Goal: Contribute content: Add original content to the website for others to see

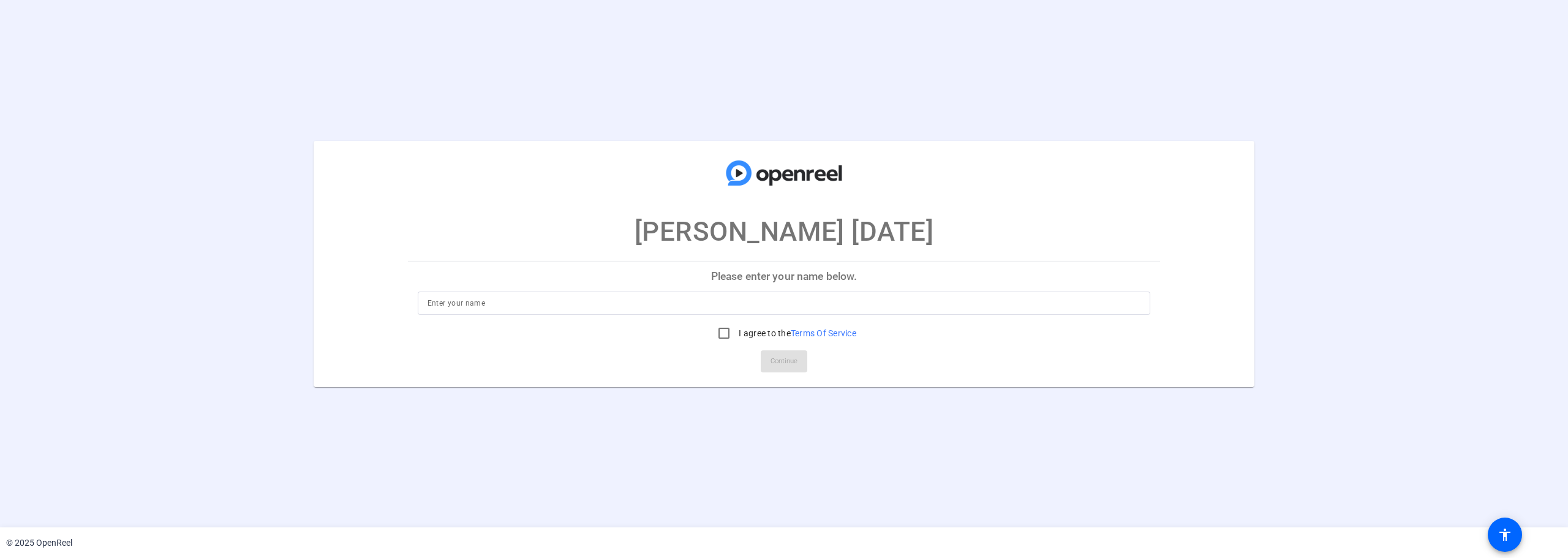
click at [955, 301] on input at bounding box center [785, 303] width 714 height 15
type input "Tanner Elton"
click at [725, 329] on input "I agree to the Terms Of Service" at bounding box center [724, 334] width 25 height 25
checkbox input "true"
click at [771, 356] on span "Continue" at bounding box center [784, 362] width 27 height 19
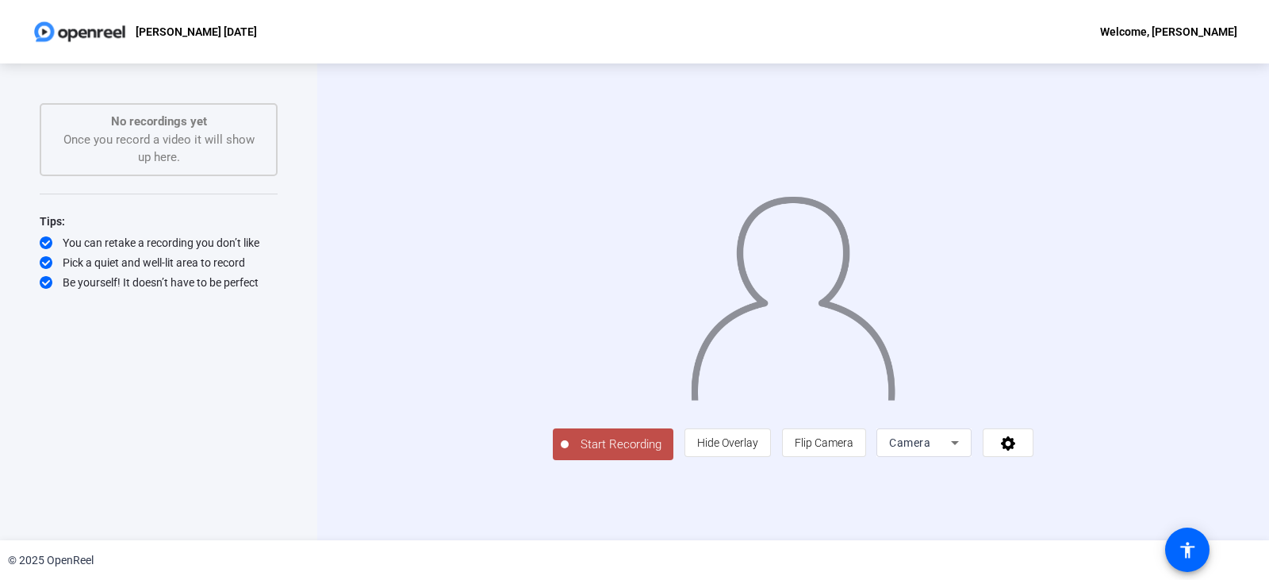
click at [569, 454] on span "Start Recording" at bounding box center [621, 444] width 105 height 18
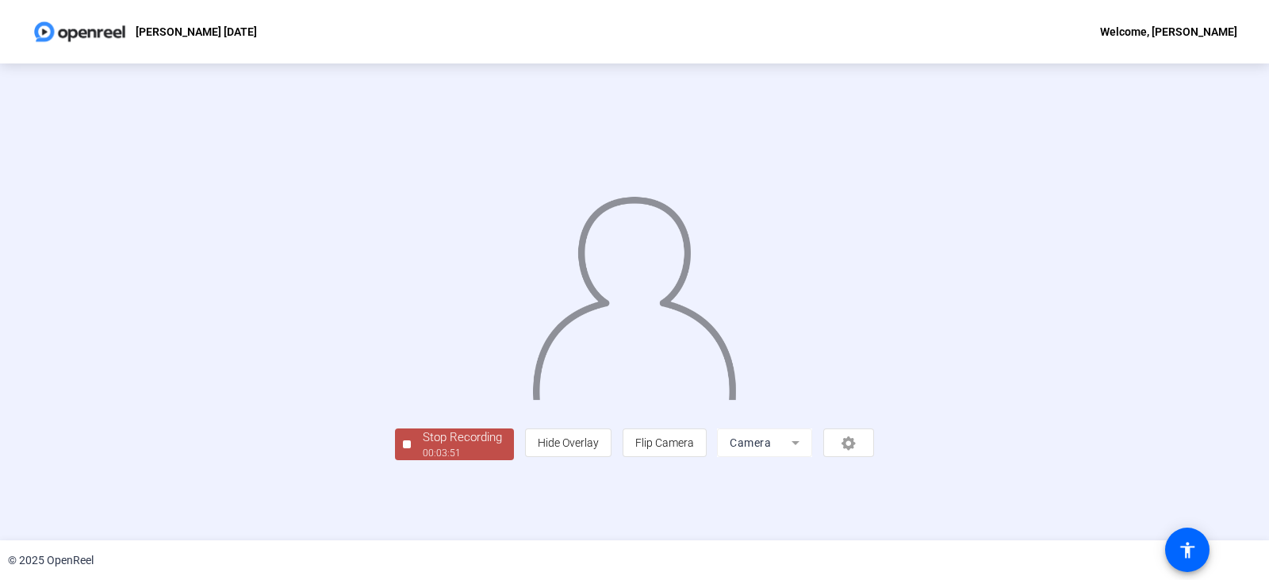
scroll to position [48, 0]
click at [423, 446] on div "Stop Recording" at bounding box center [462, 437] width 79 height 18
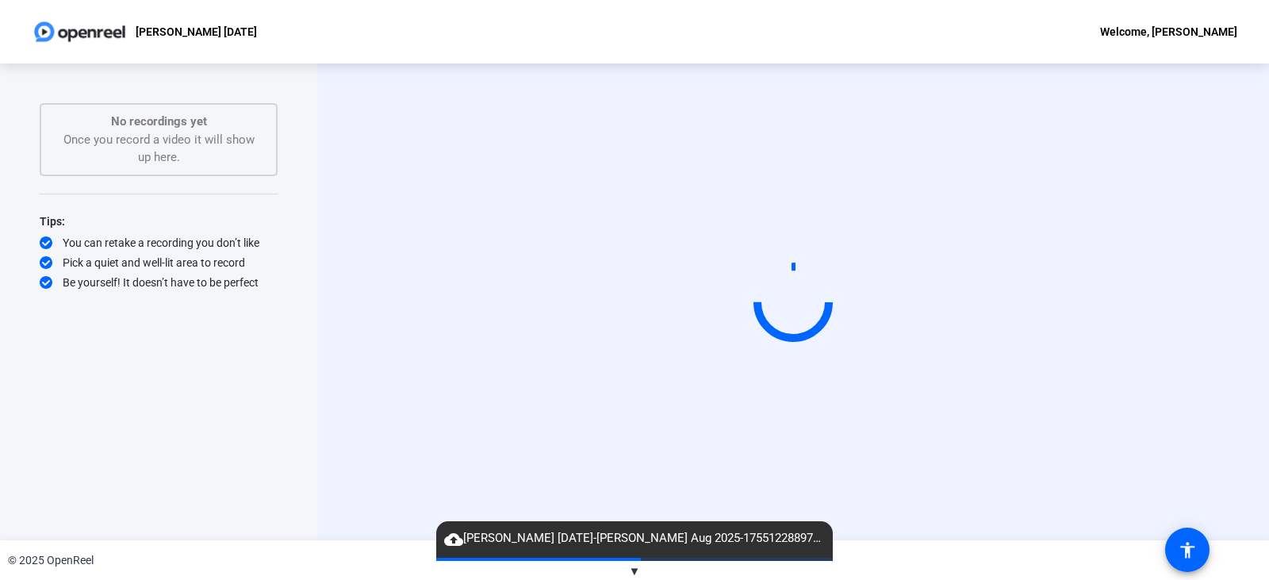
click at [1251, 281] on div "Start Recording" at bounding box center [793, 301] width 952 height 477
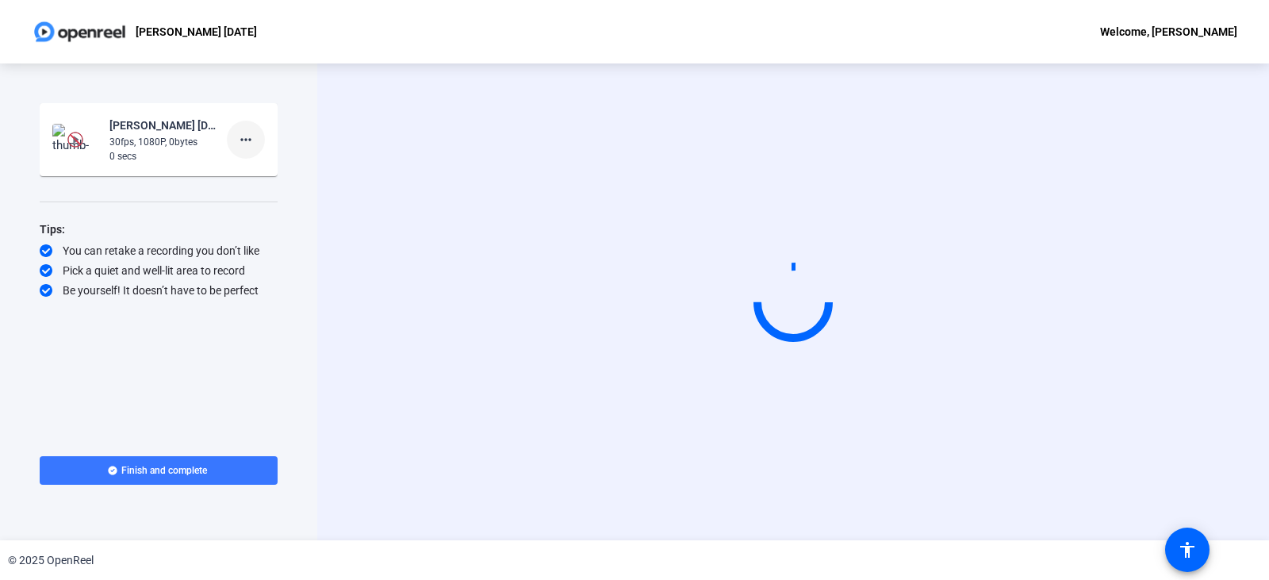
click at [247, 139] on mat-icon "more_horiz" at bounding box center [245, 139] width 19 height 19
click at [259, 173] on span "Delete clip" at bounding box center [270, 172] width 63 height 19
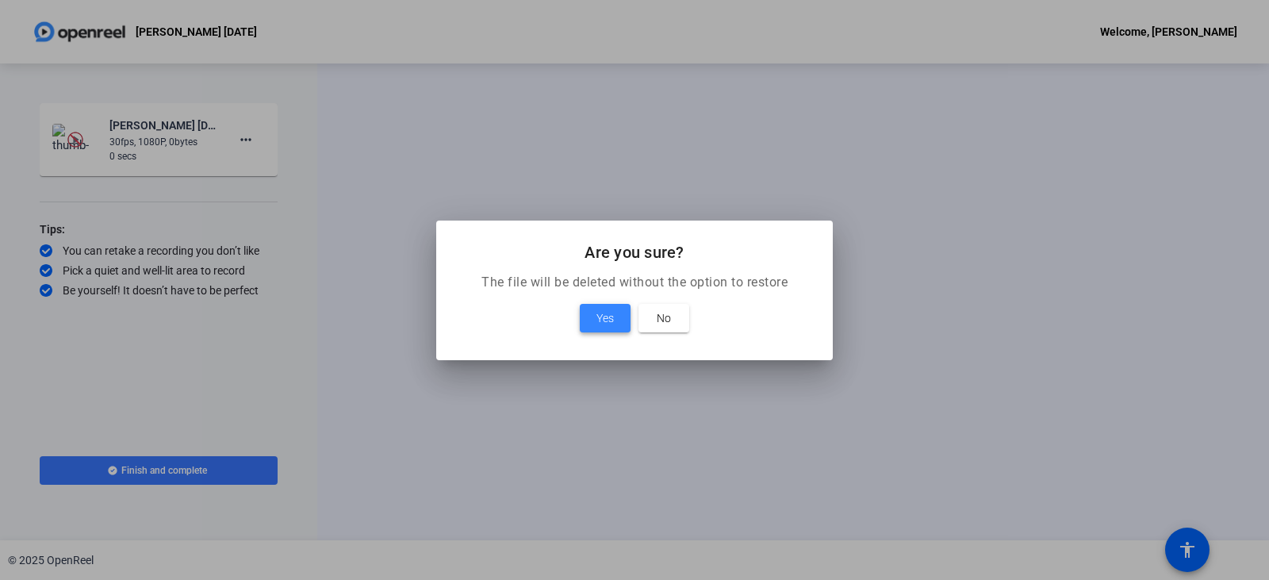
click at [606, 313] on span "Yes" at bounding box center [604, 317] width 17 height 19
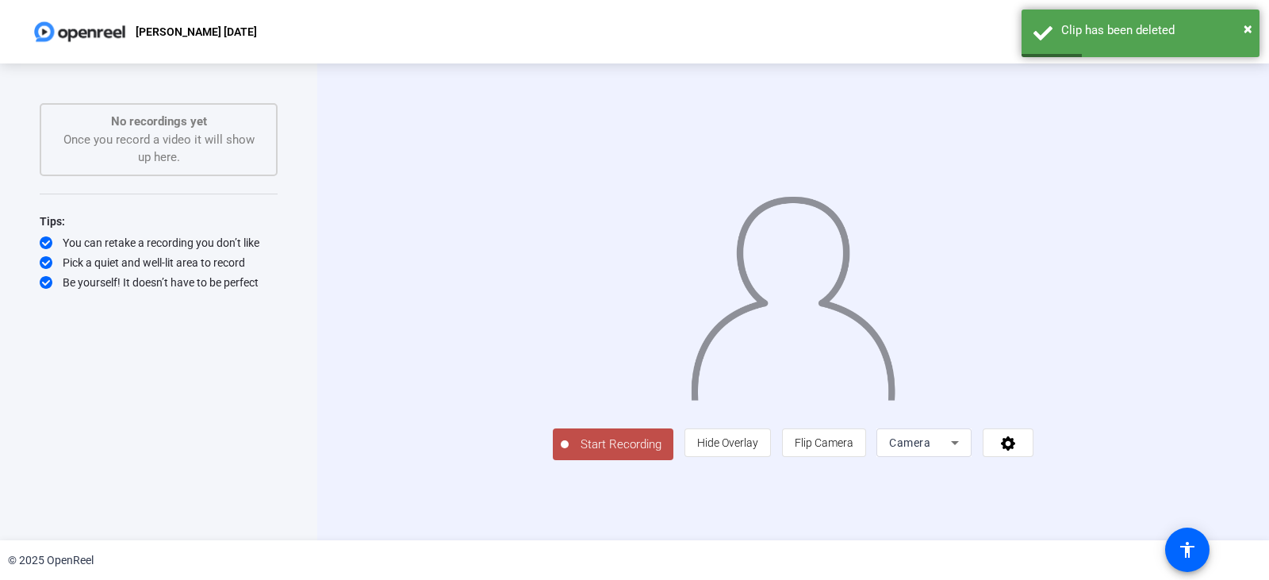
scroll to position [25, 0]
click at [569, 454] on span "Start Recording" at bounding box center [621, 444] width 105 height 18
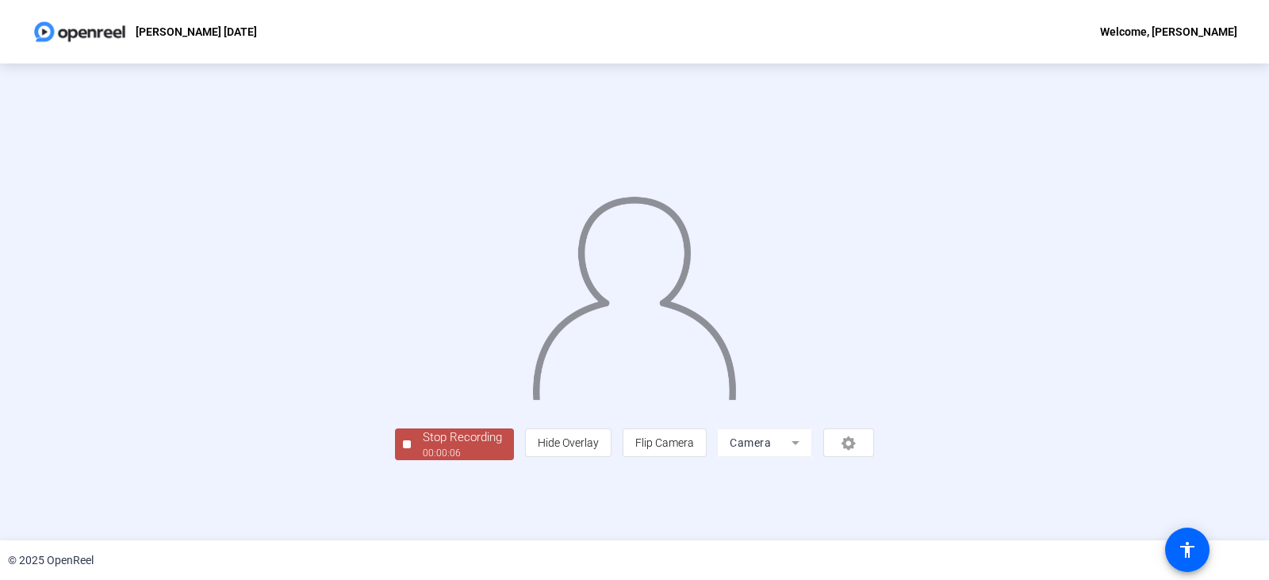
scroll to position [48, 0]
click at [423, 460] on div "00:00:06" at bounding box center [462, 453] width 79 height 14
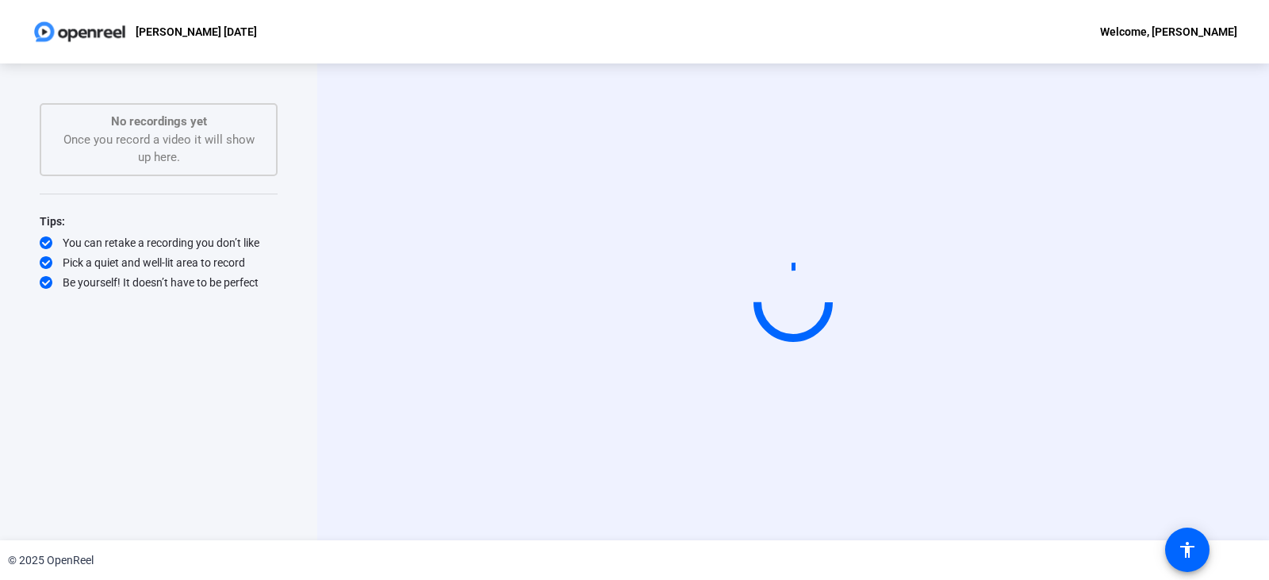
scroll to position [0, 0]
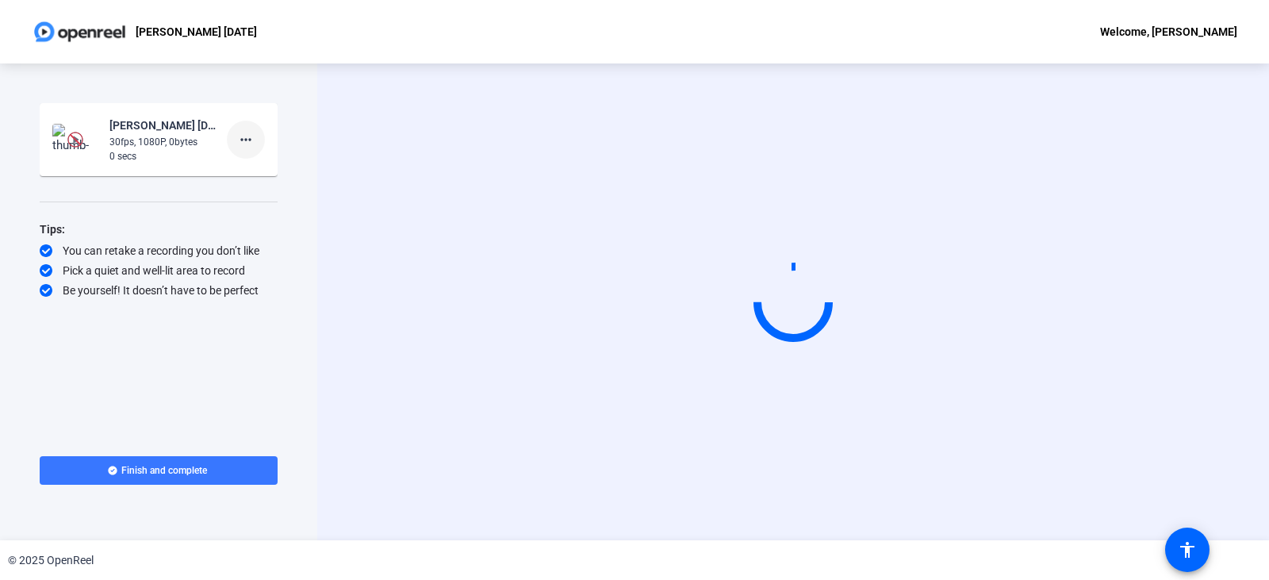
click at [250, 136] on mat-icon "more_horiz" at bounding box center [245, 139] width 19 height 19
click at [263, 175] on span "Delete clip" at bounding box center [270, 172] width 63 height 19
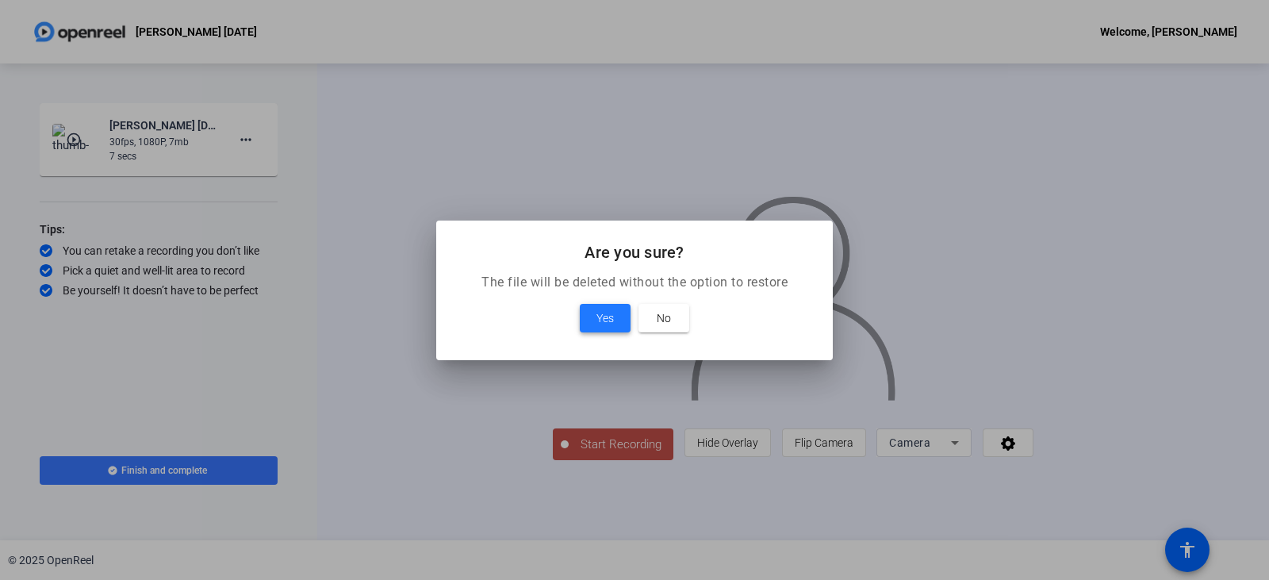
click at [603, 316] on span "Yes" at bounding box center [604, 317] width 17 height 19
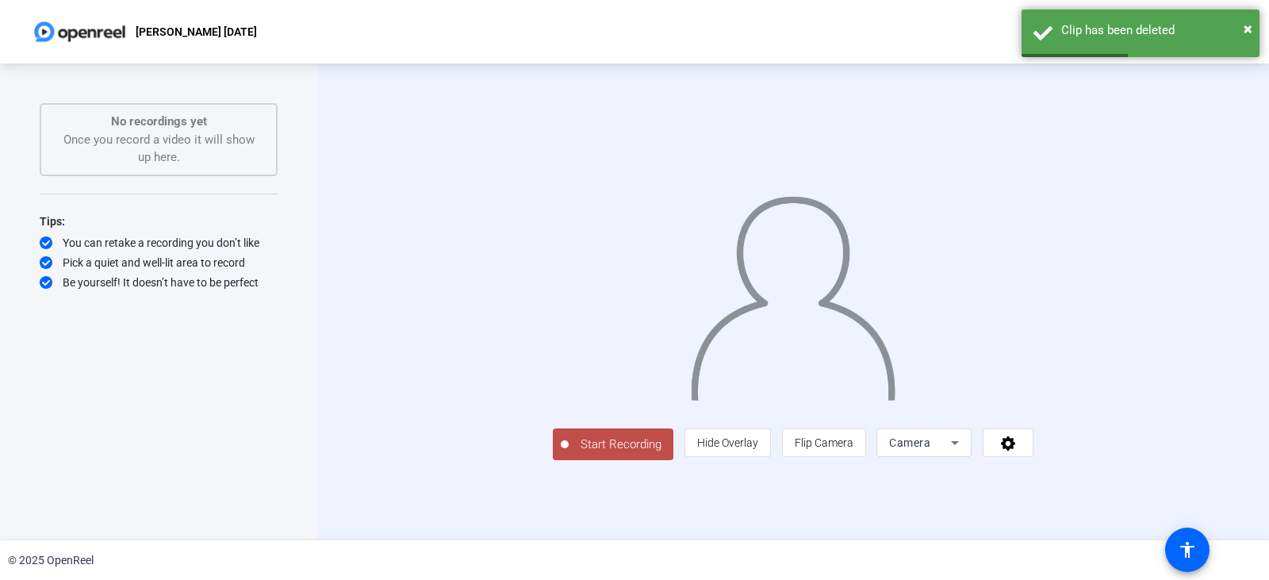
scroll to position [25, 0]
click at [569, 454] on span "Start Recording" at bounding box center [621, 444] width 105 height 18
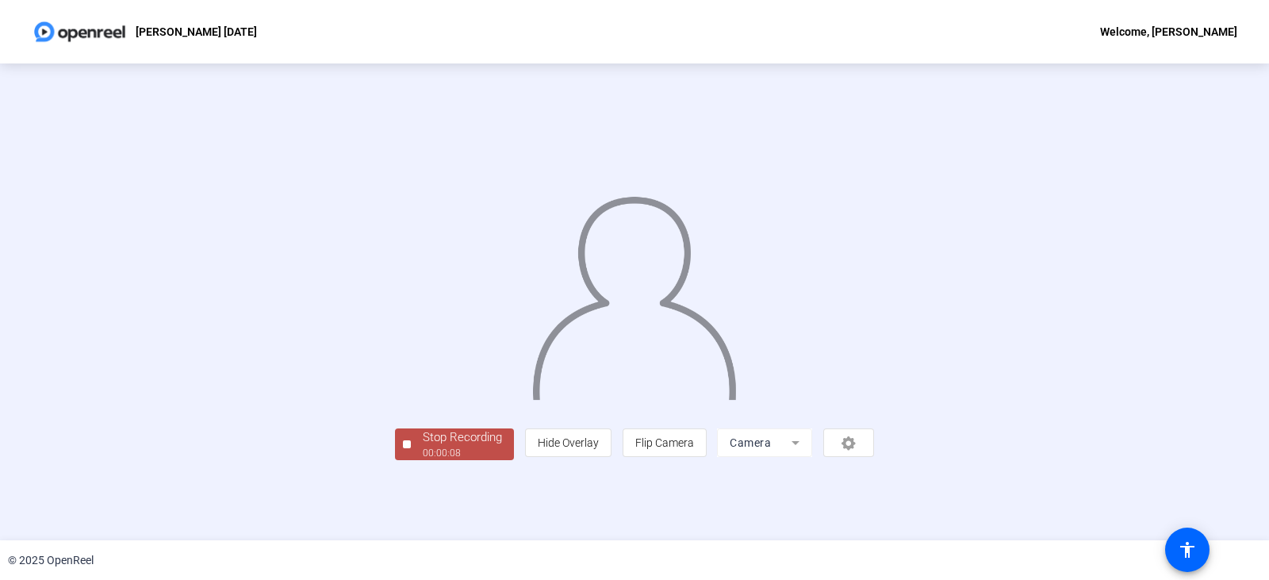
scroll to position [48, 0]
click at [411, 461] on span "Stop Recording 00:00:09" at bounding box center [462, 444] width 103 height 33
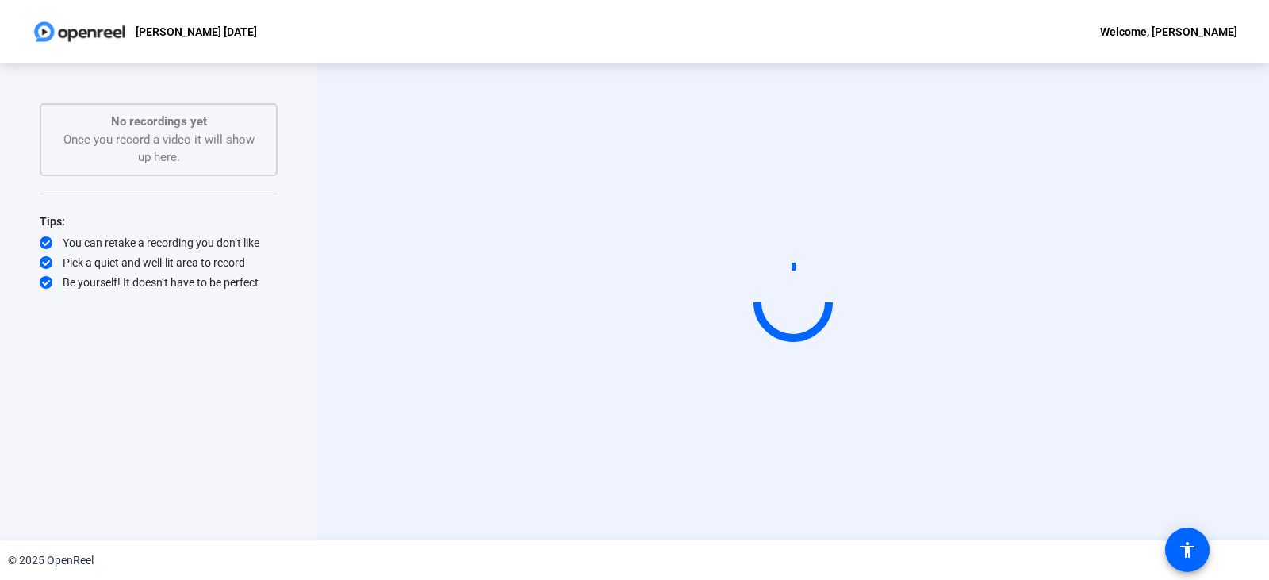
scroll to position [0, 0]
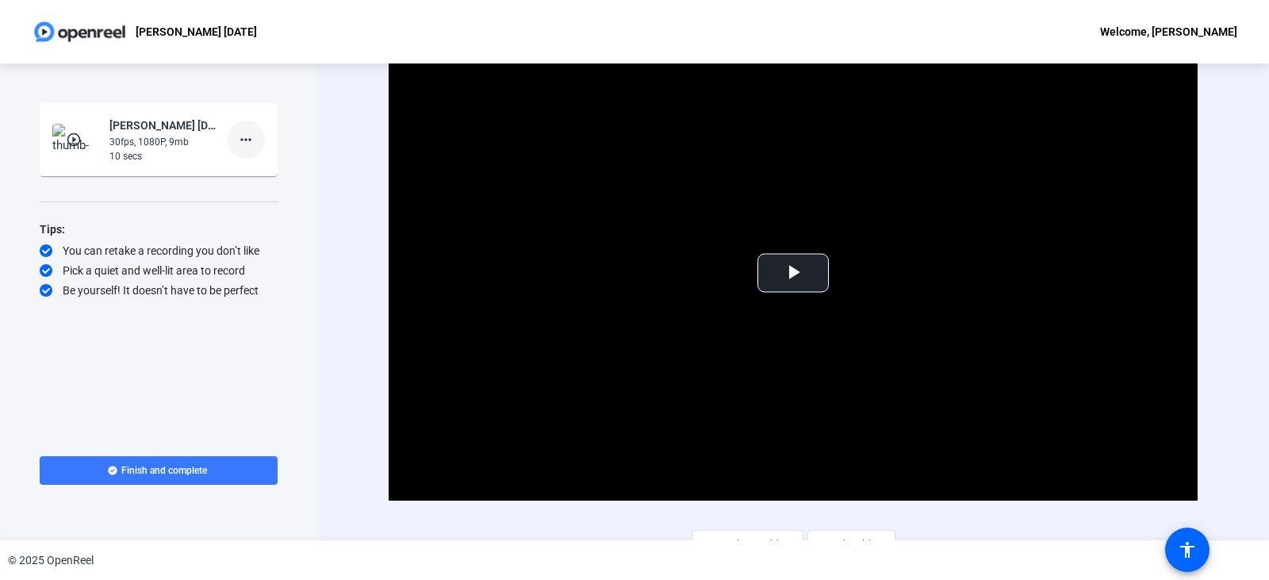
click at [243, 140] on mat-icon "more_horiz" at bounding box center [245, 139] width 19 height 19
click at [264, 170] on span "Delete clip" at bounding box center [270, 172] width 63 height 19
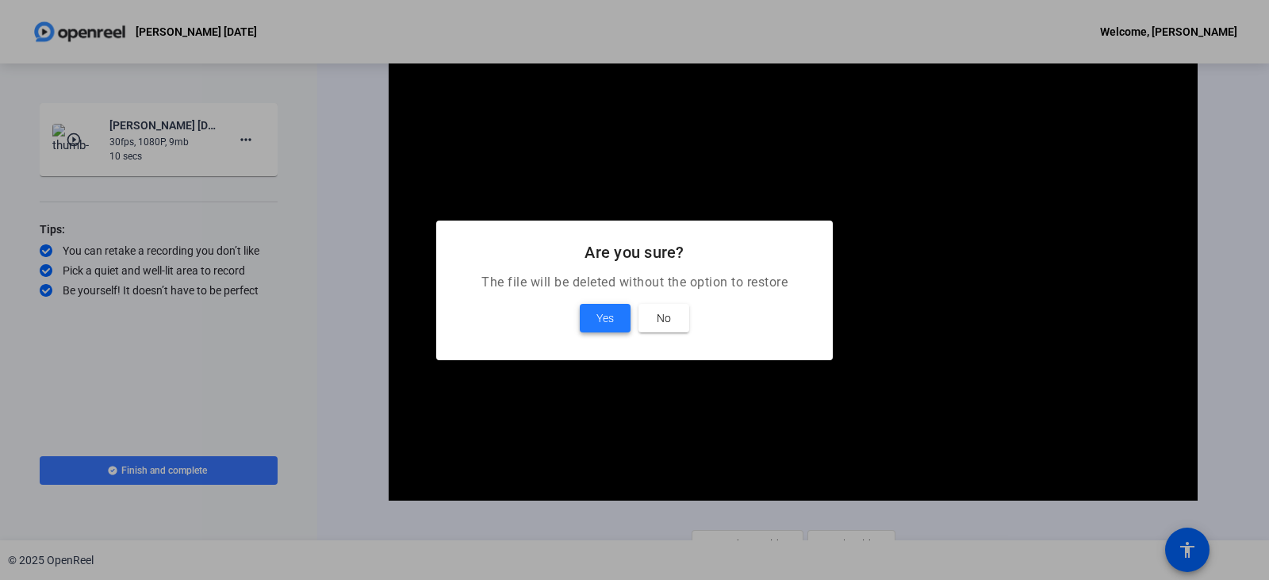
click at [603, 312] on span "Yes" at bounding box center [604, 317] width 17 height 19
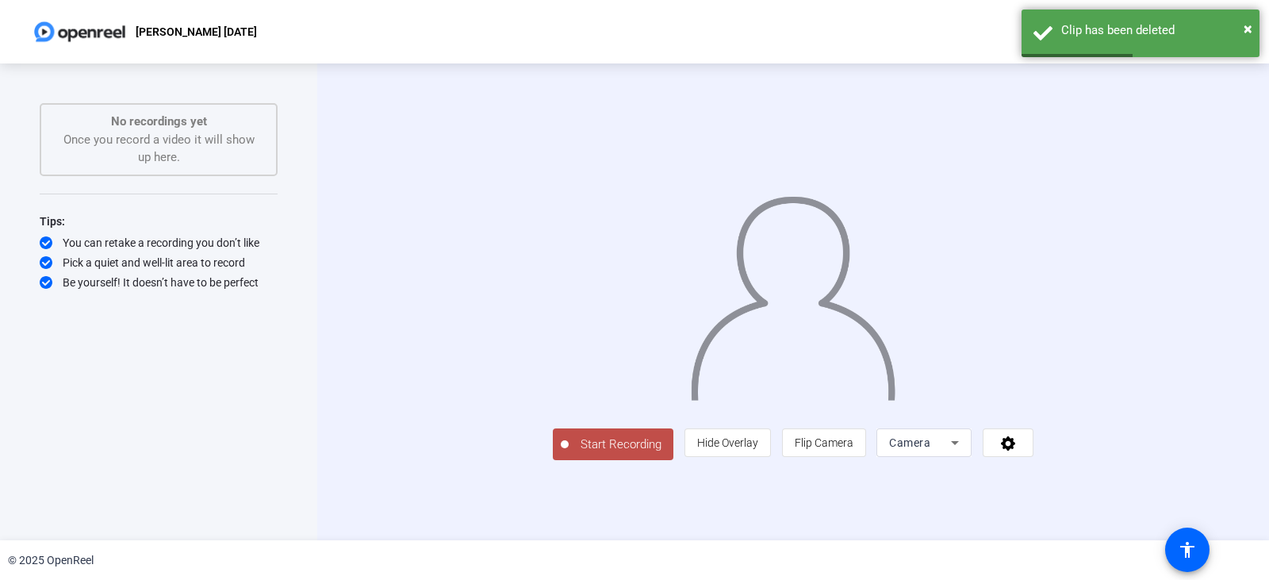
click at [569, 454] on span "Start Recording" at bounding box center [621, 444] width 105 height 18
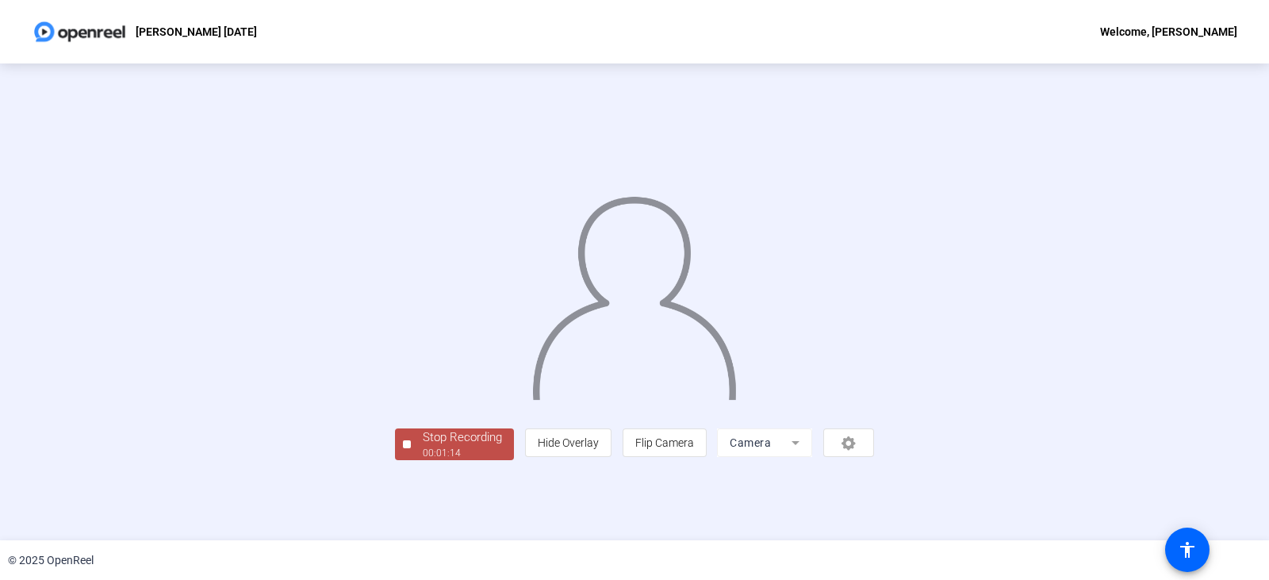
scroll to position [48, 0]
click at [423, 460] on div "00:01:15" at bounding box center [462, 453] width 79 height 14
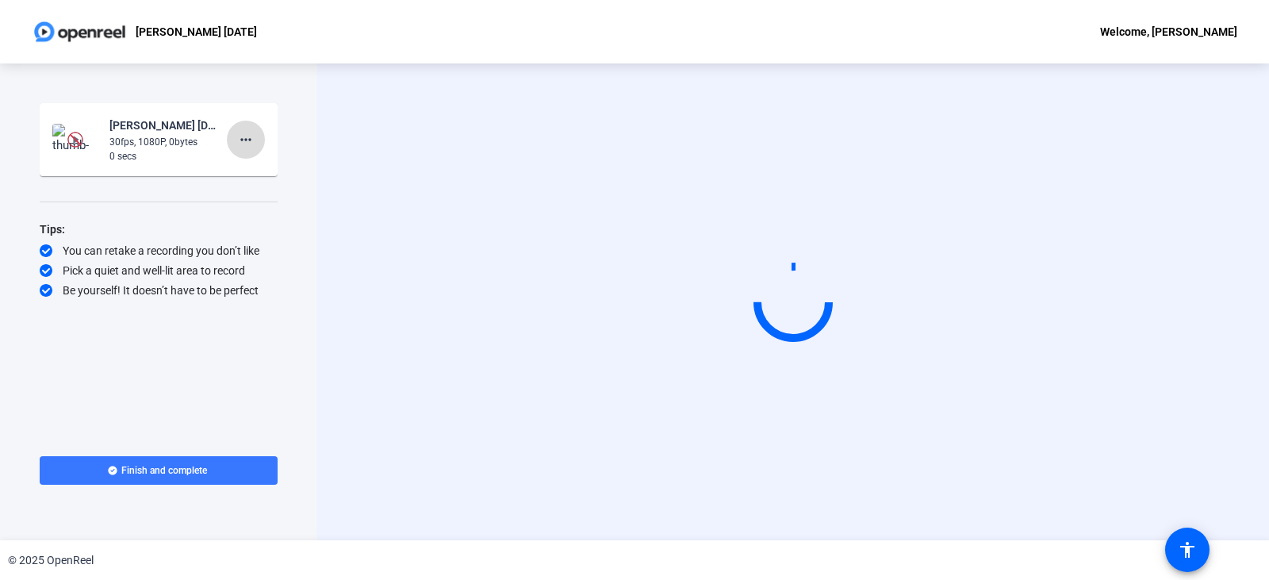
click at [251, 135] on mat-icon "more_horiz" at bounding box center [245, 139] width 19 height 19
click at [274, 178] on span "Delete clip" at bounding box center [270, 172] width 63 height 19
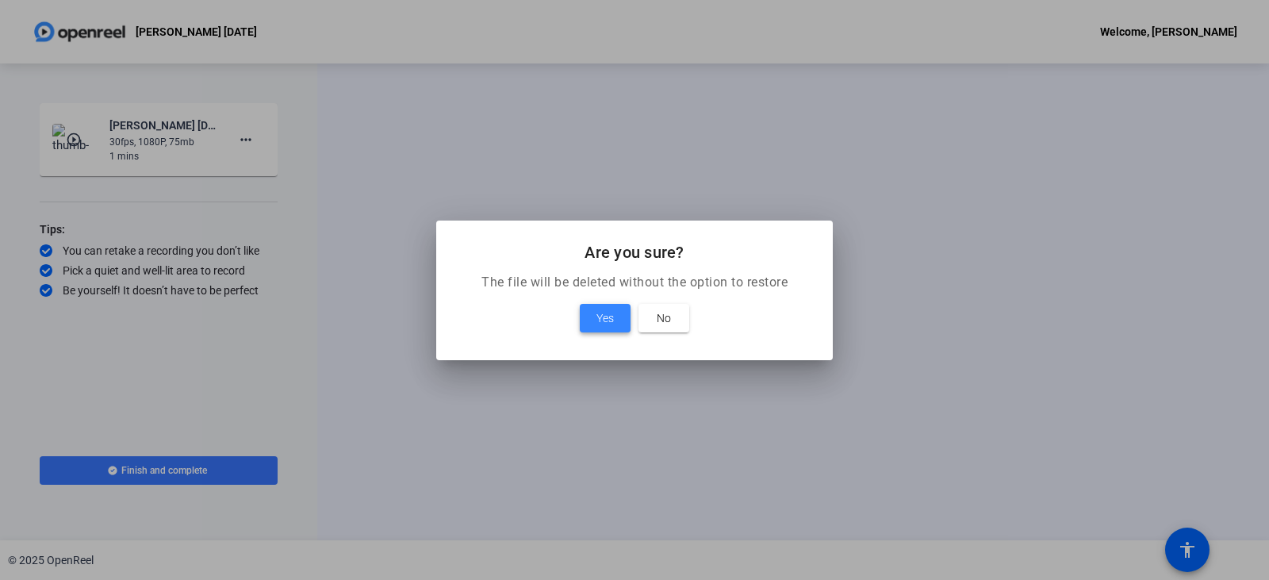
click at [601, 316] on span "Yes" at bounding box center [604, 317] width 17 height 19
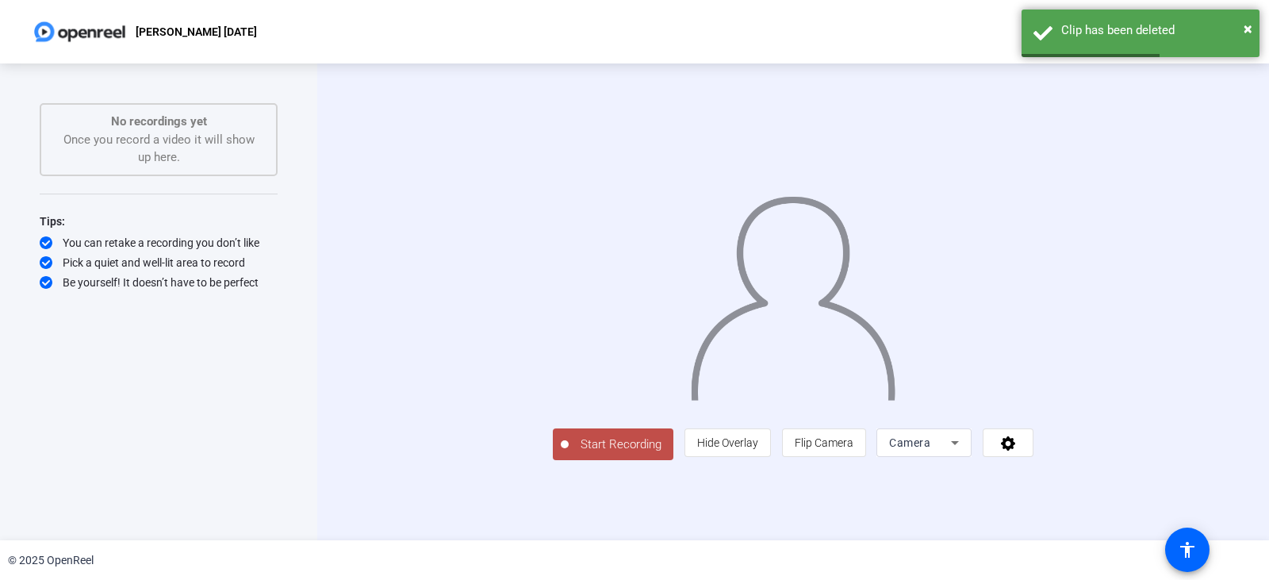
click at [569, 454] on span "Start Recording" at bounding box center [621, 444] width 105 height 18
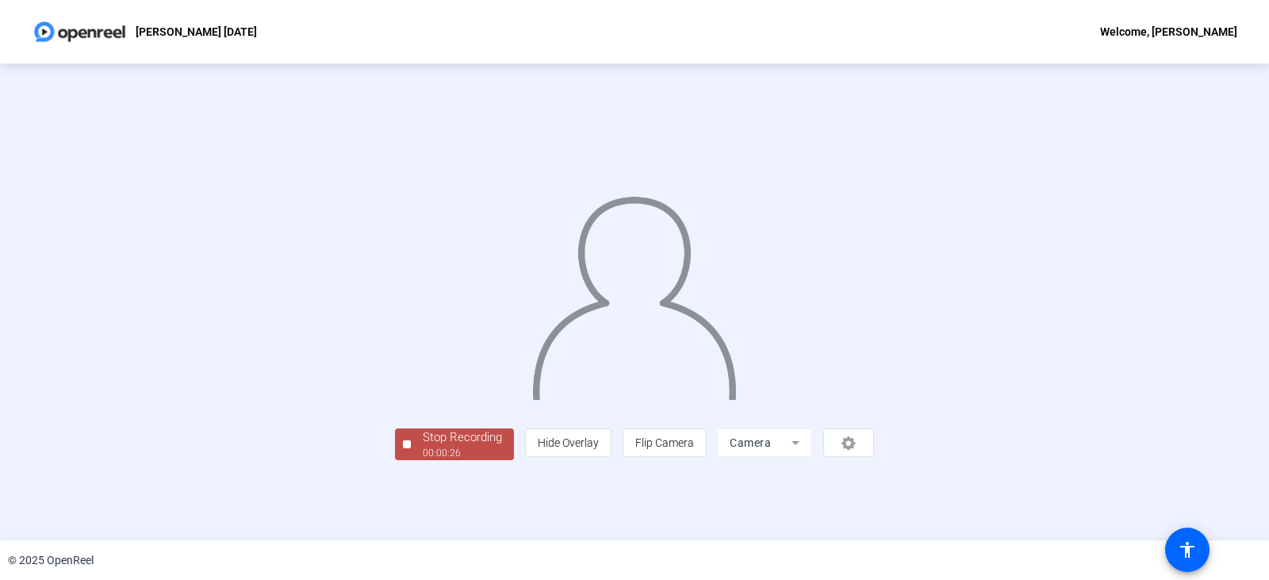
scroll to position [48, 0]
click at [423, 446] on div "Stop Recording" at bounding box center [462, 437] width 79 height 18
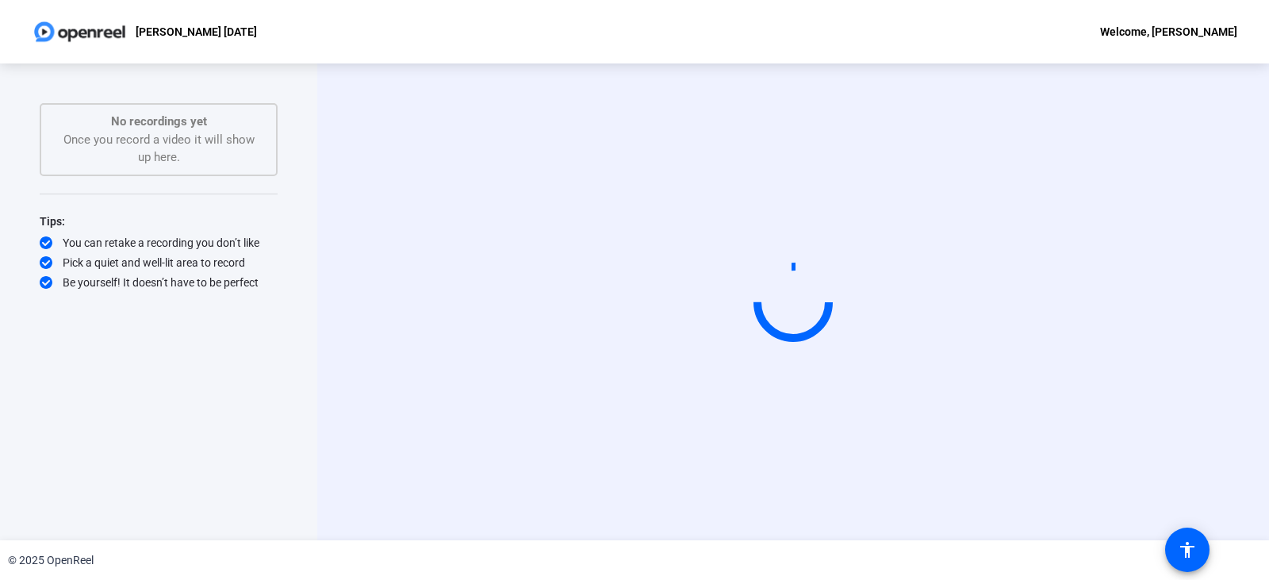
scroll to position [0, 0]
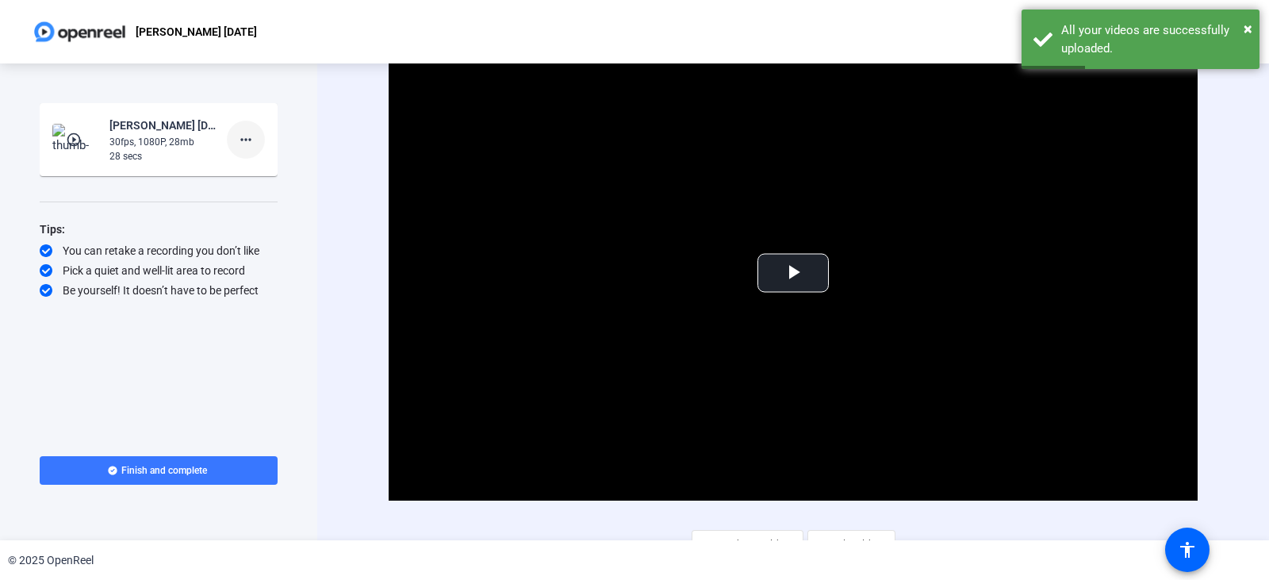
click at [250, 137] on mat-icon "more_horiz" at bounding box center [245, 139] width 19 height 19
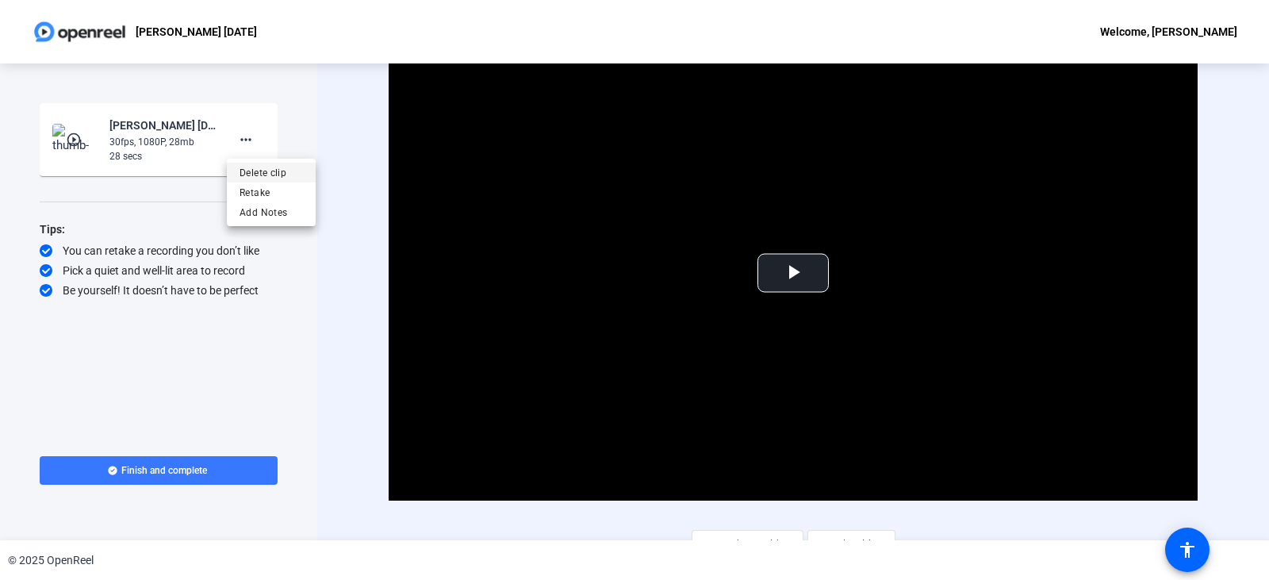
click at [265, 169] on span "Delete clip" at bounding box center [270, 172] width 63 height 19
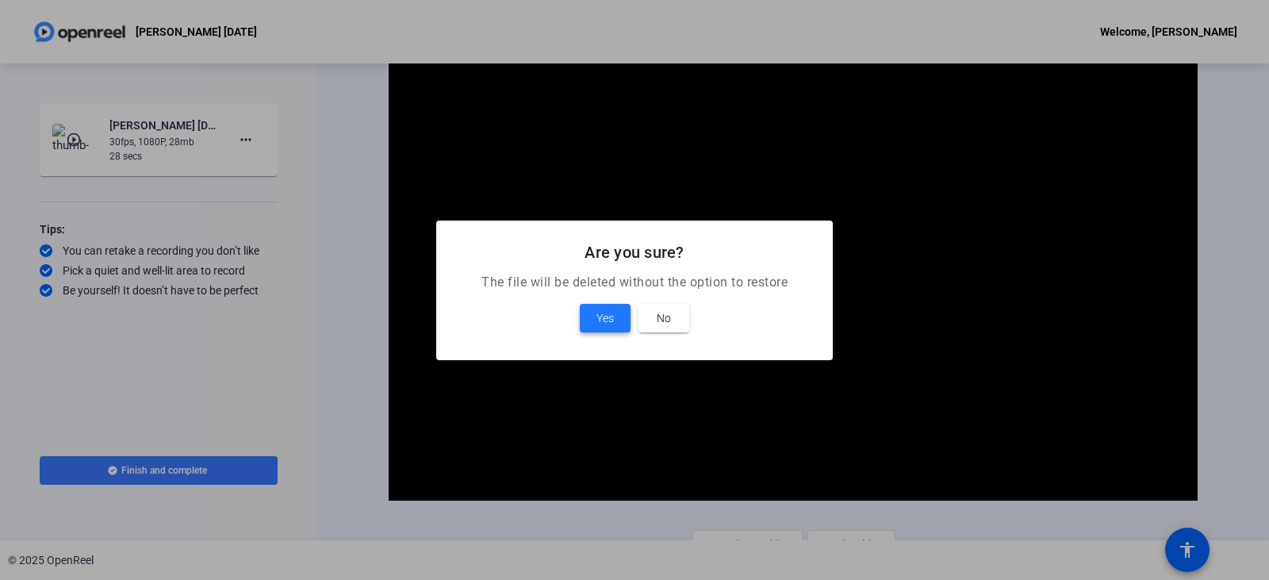
click at [602, 330] on span at bounding box center [605, 318] width 51 height 38
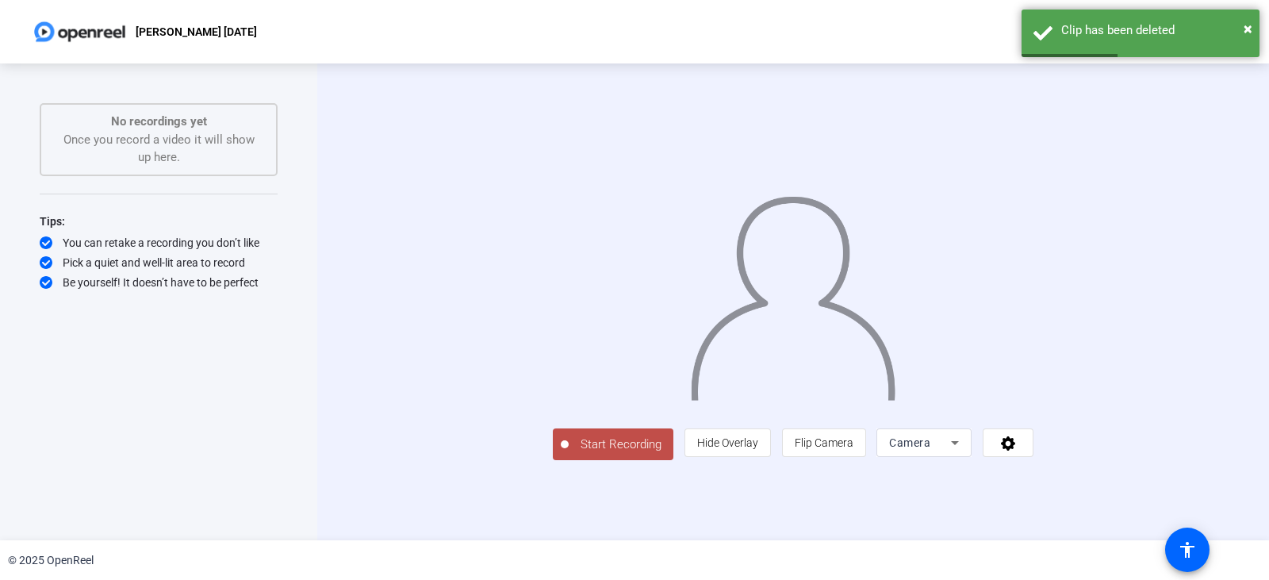
click at [569, 454] on span "Start Recording" at bounding box center [621, 444] width 105 height 18
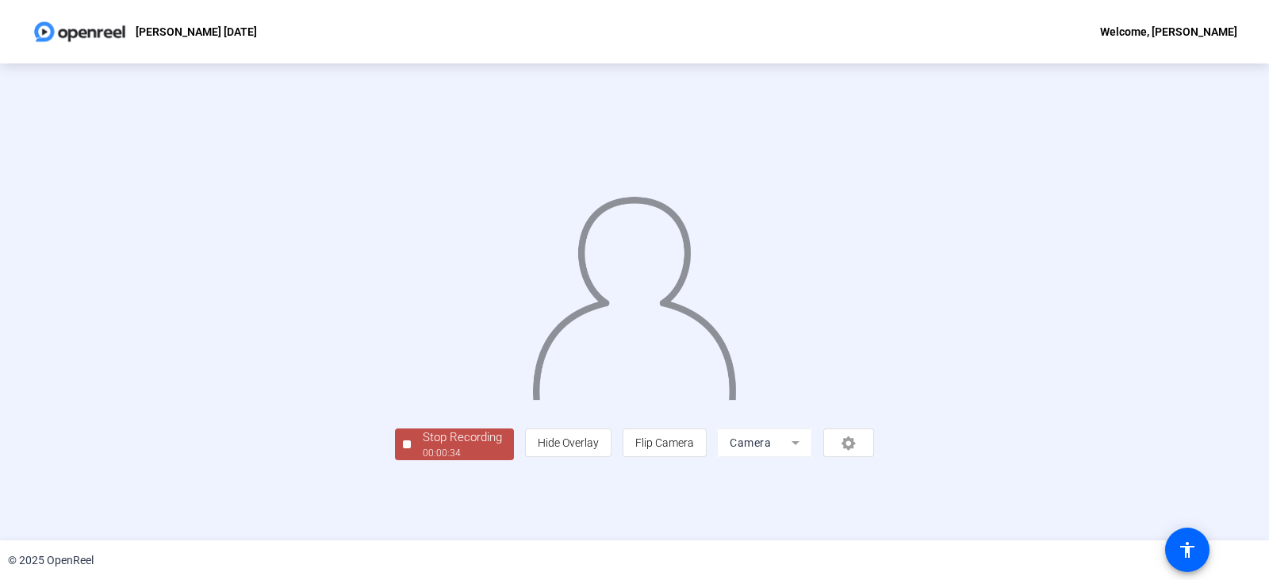
scroll to position [48, 0]
click at [423, 446] on div "Stop Recording" at bounding box center [462, 437] width 79 height 18
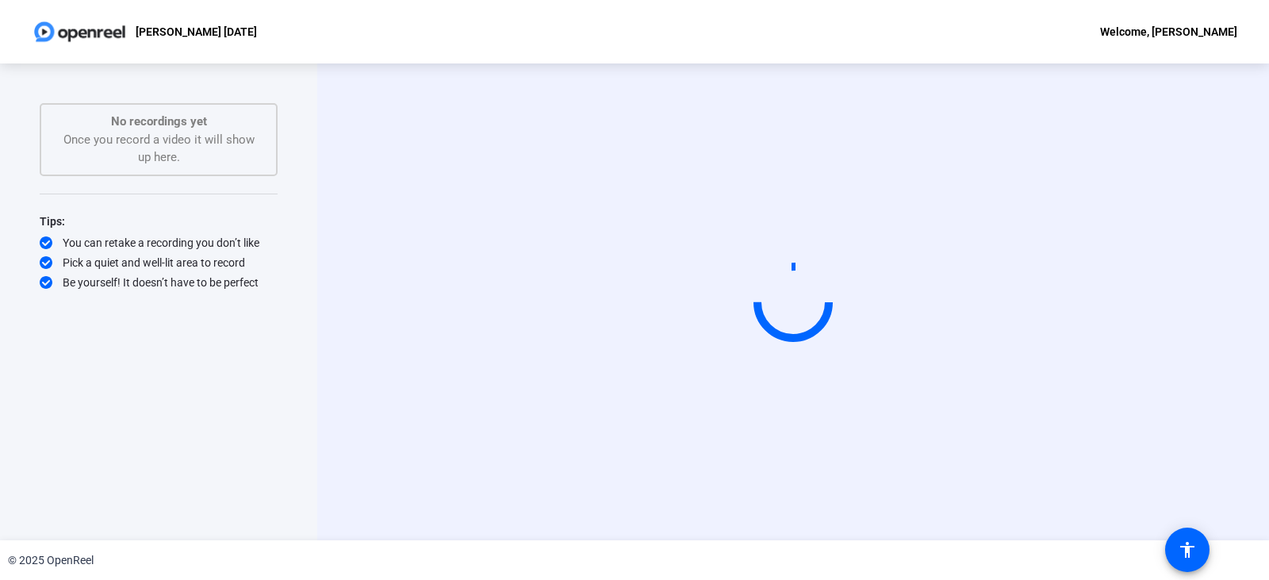
scroll to position [0, 0]
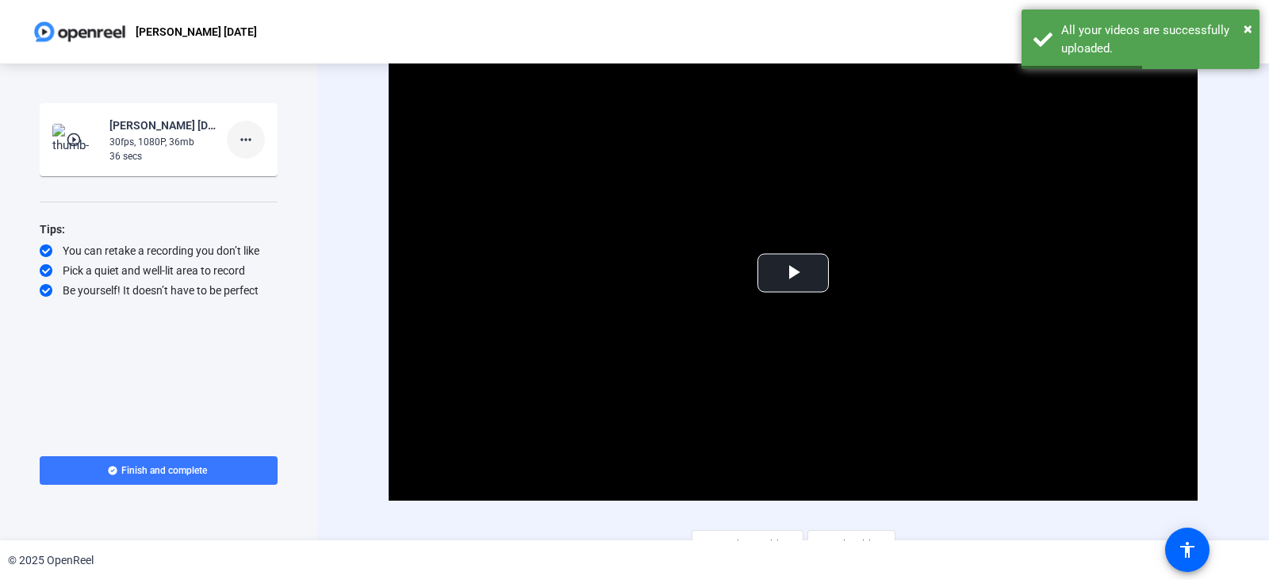
click at [248, 140] on mat-icon "more_horiz" at bounding box center [245, 139] width 19 height 19
click at [269, 170] on span "Delete clip" at bounding box center [270, 172] width 63 height 19
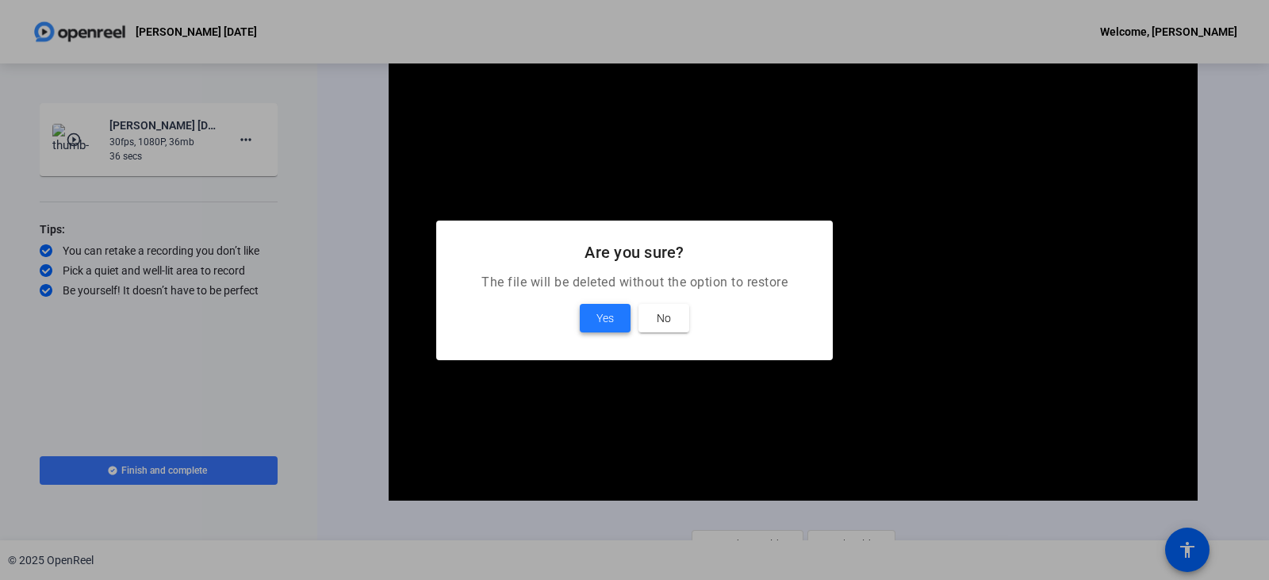
click at [620, 315] on span at bounding box center [605, 318] width 51 height 38
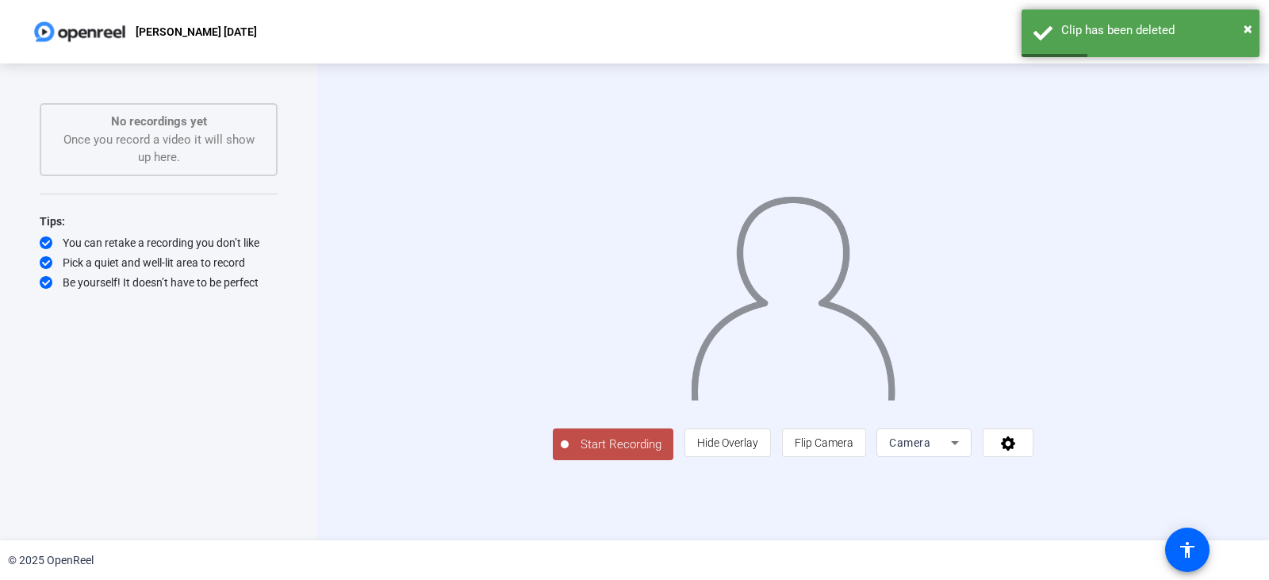
click at [569, 454] on span "Start Recording" at bounding box center [621, 444] width 105 height 18
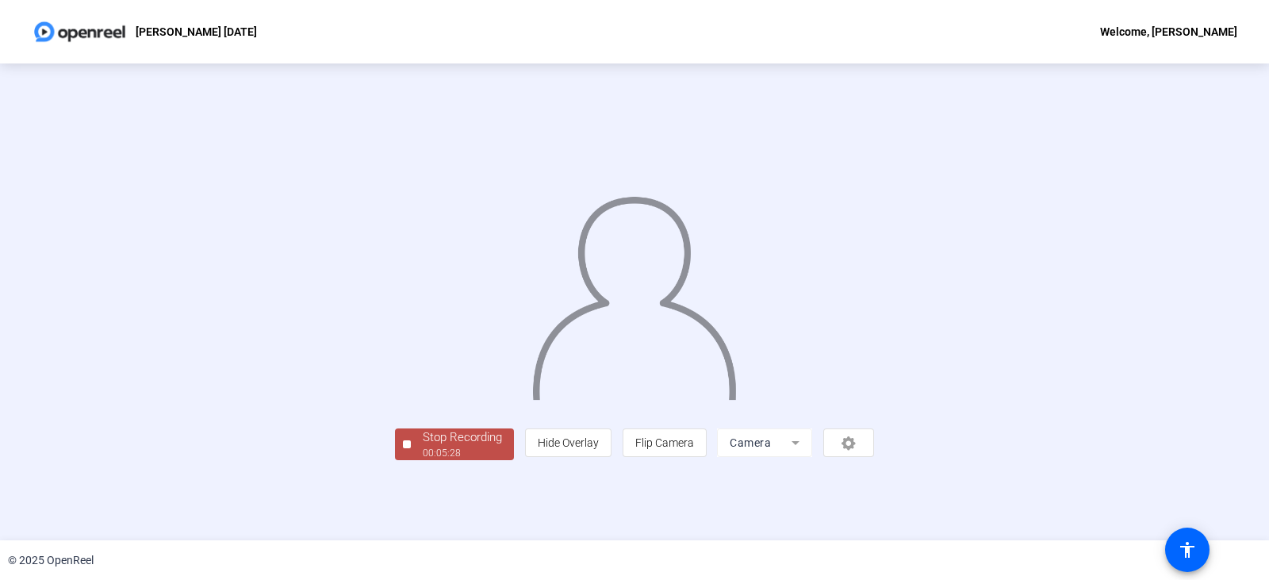
scroll to position [48, 0]
click at [423, 446] on div "Stop Recording" at bounding box center [462, 437] width 79 height 18
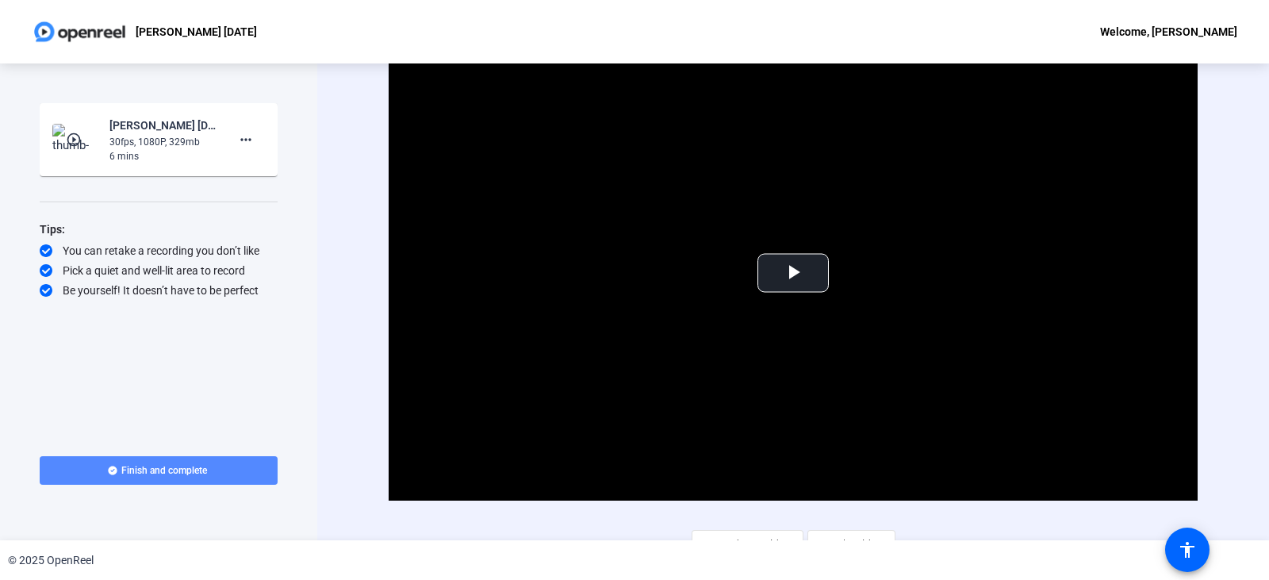
click at [150, 476] on span "Finish and complete" at bounding box center [164, 470] width 86 height 13
